Goal: Task Accomplishment & Management: Complete application form

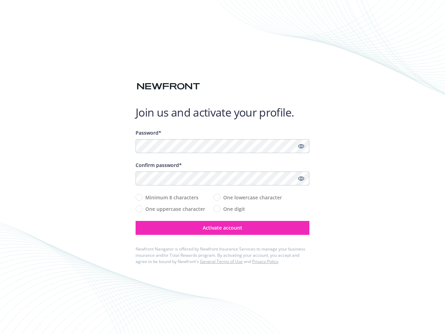
click at [223, 167] on div "Confirm password*" at bounding box center [223, 164] width 174 height 7
click at [301, 146] on icon "Show password" at bounding box center [301, 146] width 6 height 6
click at [301, 178] on icon "Show password" at bounding box center [301, 178] width 6 height 6
click at [223, 228] on span "Activate account" at bounding box center [223, 227] width 40 height 7
